Goal: Task Accomplishment & Management: Manage account settings

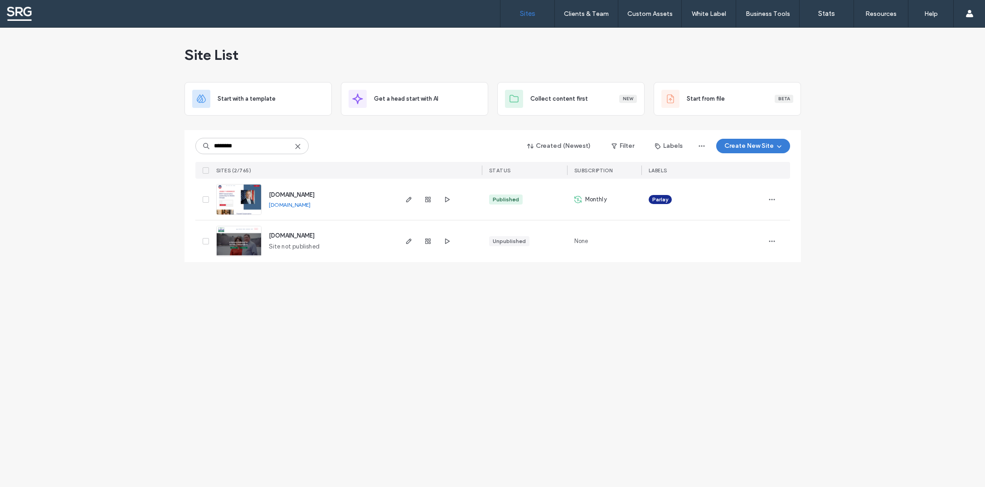
type input "********"
drag, startPoint x: 359, startPoint y: 195, endPoint x: 265, endPoint y: 197, distance: 93.9
click at [265, 197] on div "[DOMAIN_NAME] [DOMAIN_NAME]" at bounding box center [329, 199] width 135 height 41
copy span "[DOMAIN_NAME]"
click at [406, 199] on icon "button" at bounding box center [408, 199] width 7 height 7
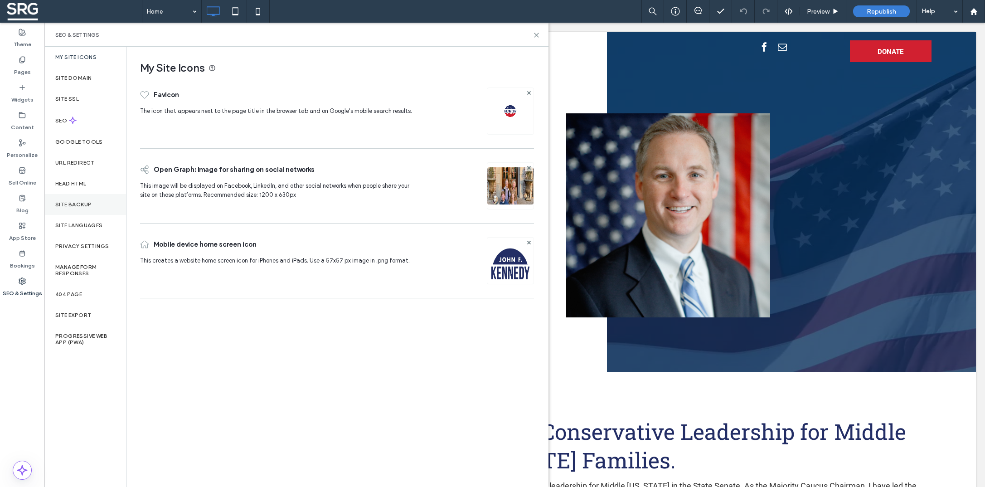
click at [82, 205] on label "Site Backup" at bounding box center [73, 204] width 36 height 6
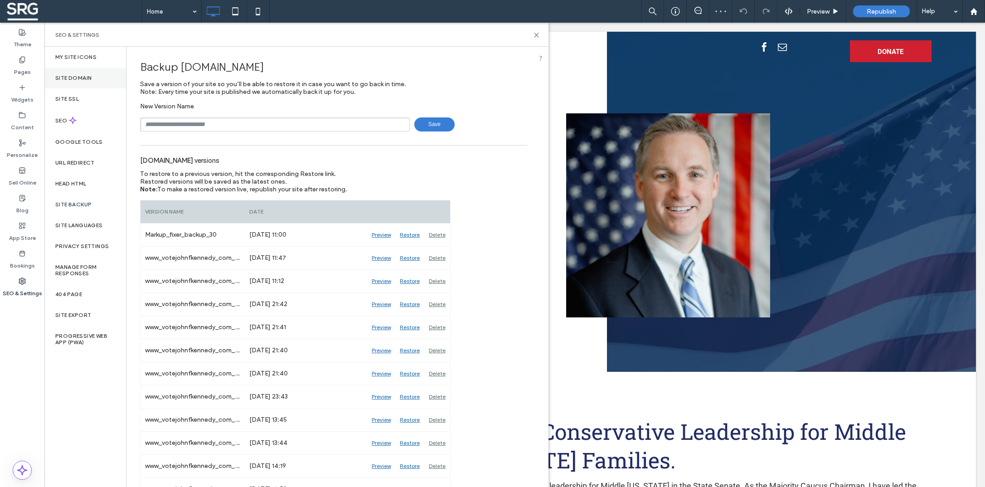
click at [72, 73] on div "Site Domain" at bounding box center [85, 78] width 82 height 21
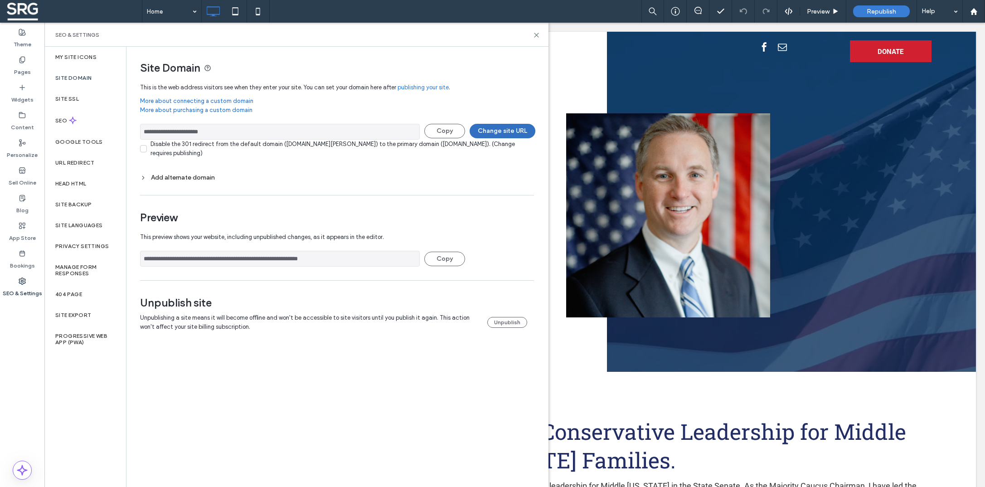
click at [497, 127] on button "Change site URL" at bounding box center [503, 131] width 66 height 15
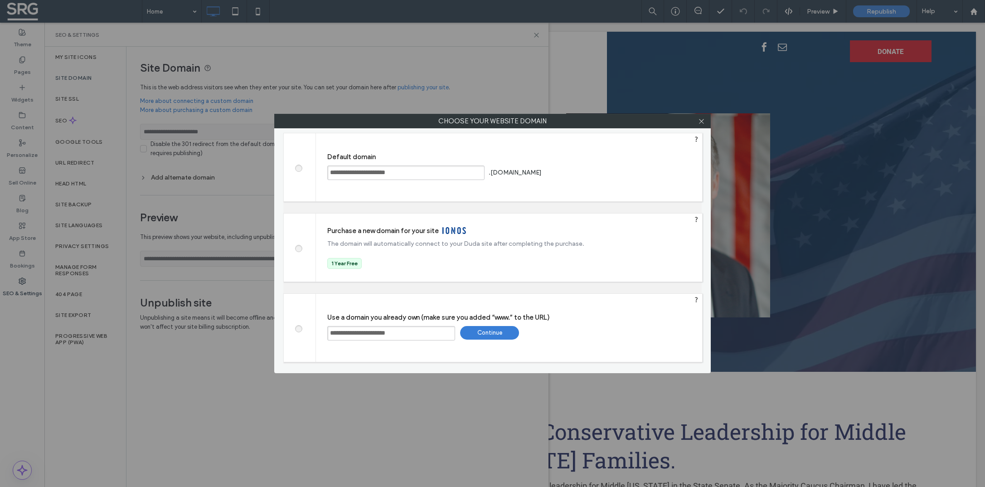
click at [298, 169] on span at bounding box center [298, 167] width 0 height 7
click at [595, 177] on div "Save" at bounding box center [578, 172] width 59 height 14
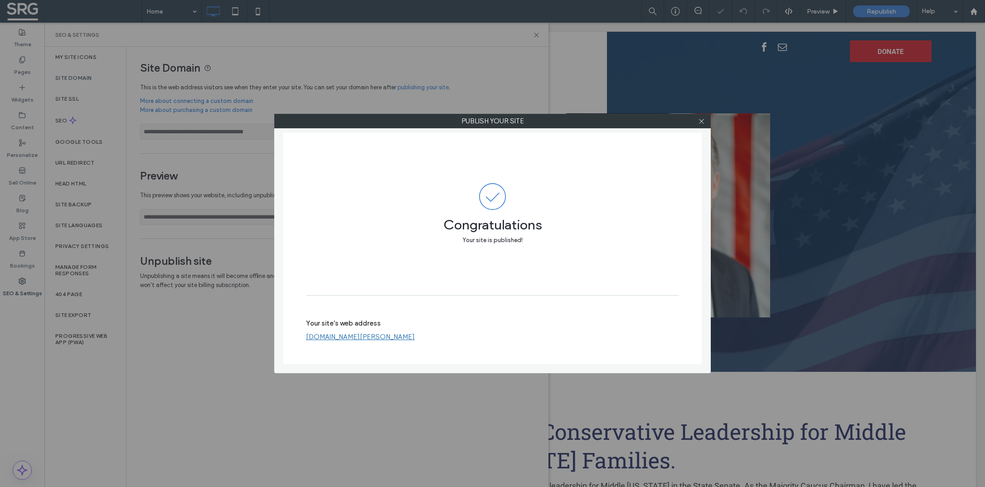
type input "**********"
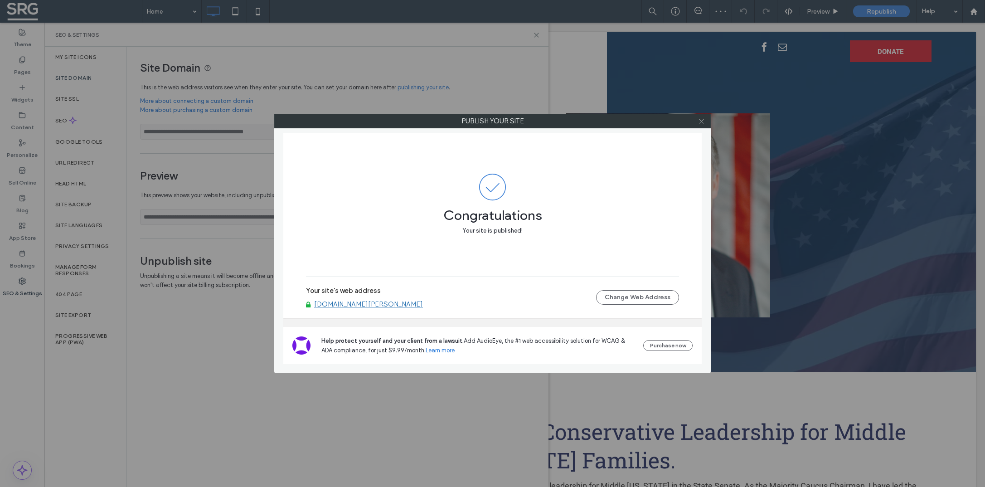
click at [698, 122] on icon at bounding box center [701, 121] width 7 height 7
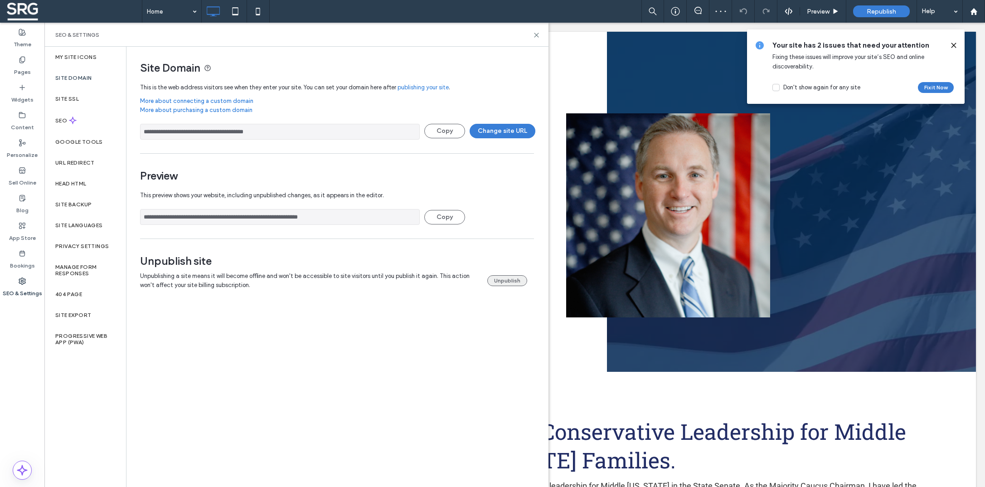
click at [505, 277] on button "Unpublish" at bounding box center [507, 280] width 40 height 11
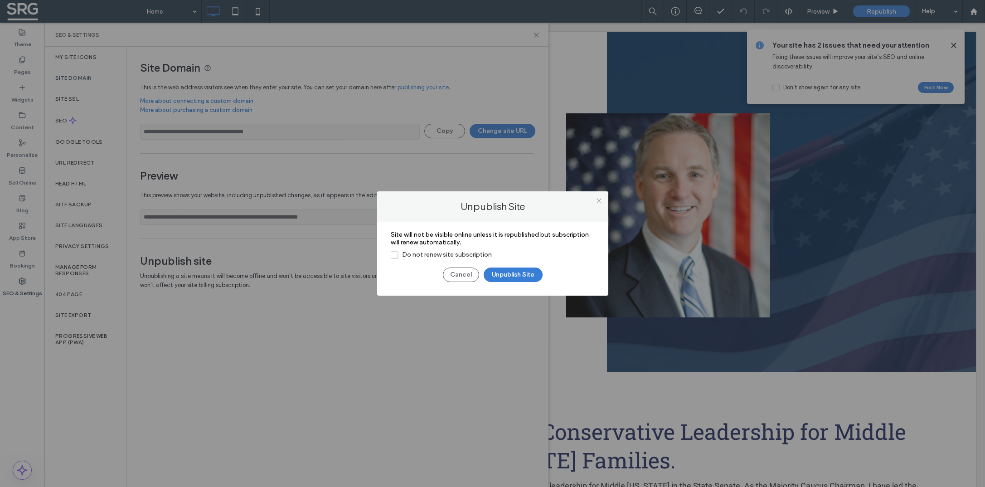
drag, startPoint x: 394, startPoint y: 257, endPoint x: 404, endPoint y: 256, distance: 10.9
click at [394, 257] on span "Do not renew site subscription" at bounding box center [441, 255] width 101 height 8
click at [519, 270] on button "Unpublish Site" at bounding box center [513, 274] width 59 height 15
